Goal: Transaction & Acquisition: Download file/media

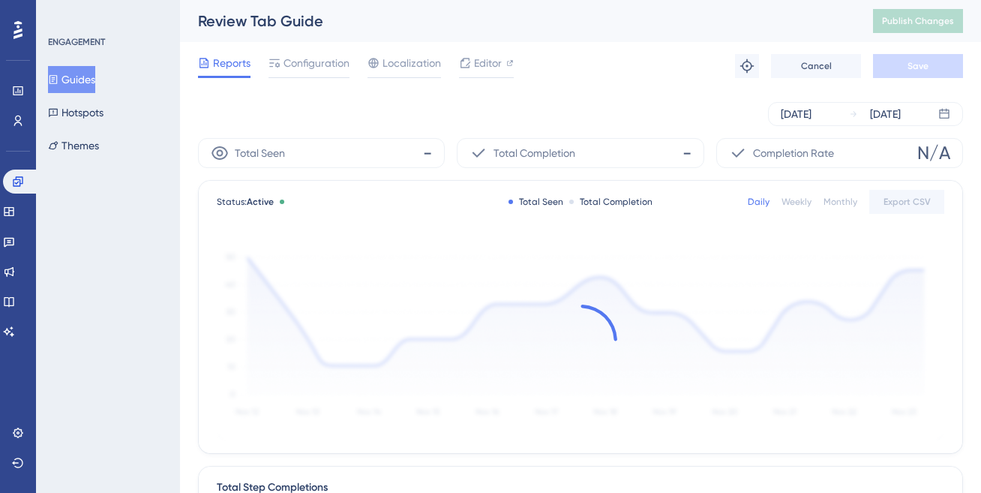
click at [88, 84] on button "Guides" at bounding box center [71, 79] width 47 height 27
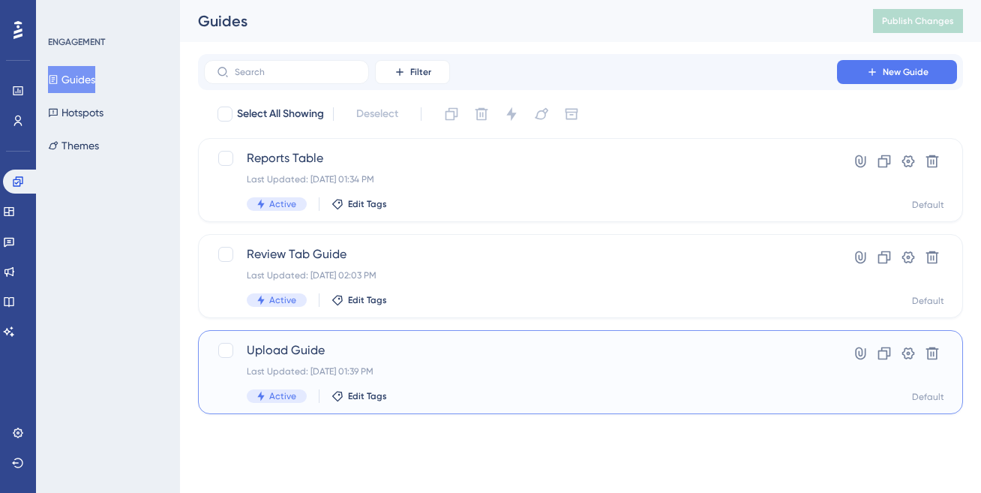
click at [527, 369] on div "Last Updated: [DATE] 01:39 PM" at bounding box center [521, 371] width 548 height 12
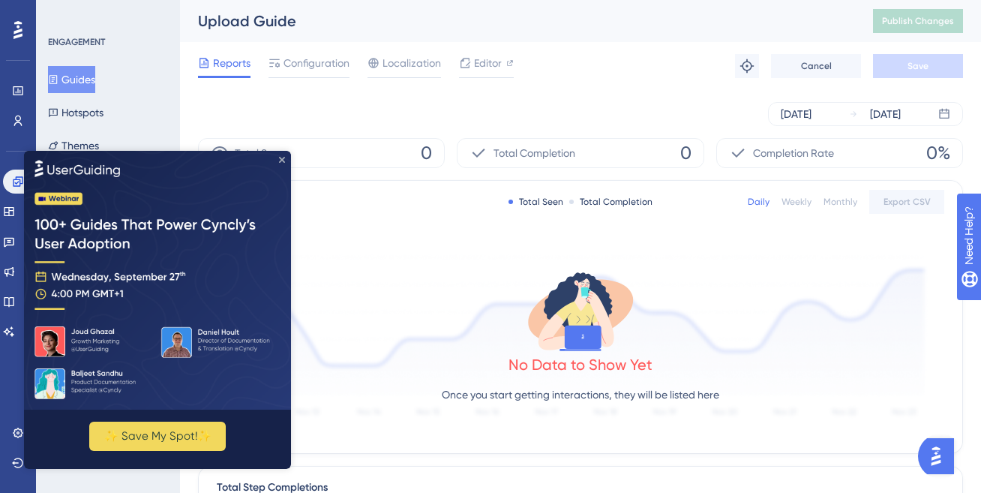
click at [279, 161] on icon "Close Preview" at bounding box center [282, 159] width 6 height 6
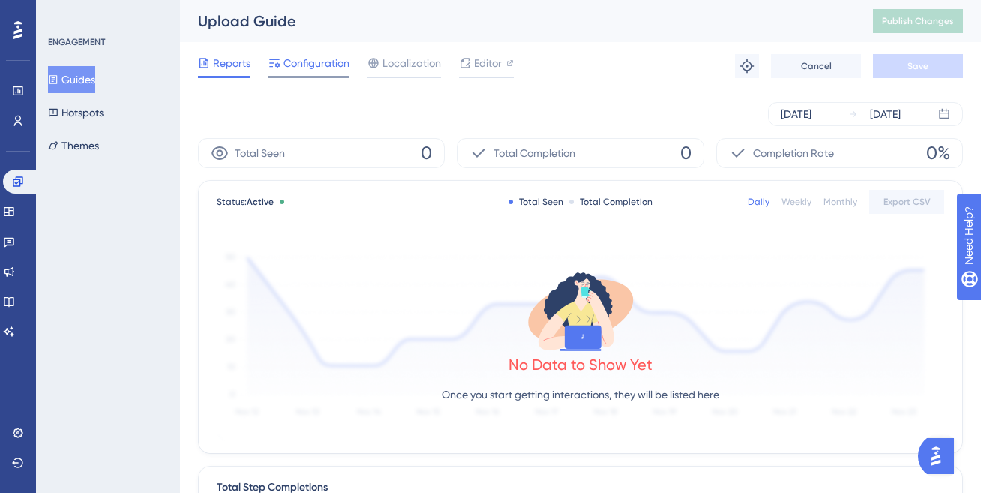
click at [315, 74] on div "Configuration" at bounding box center [309, 66] width 81 height 24
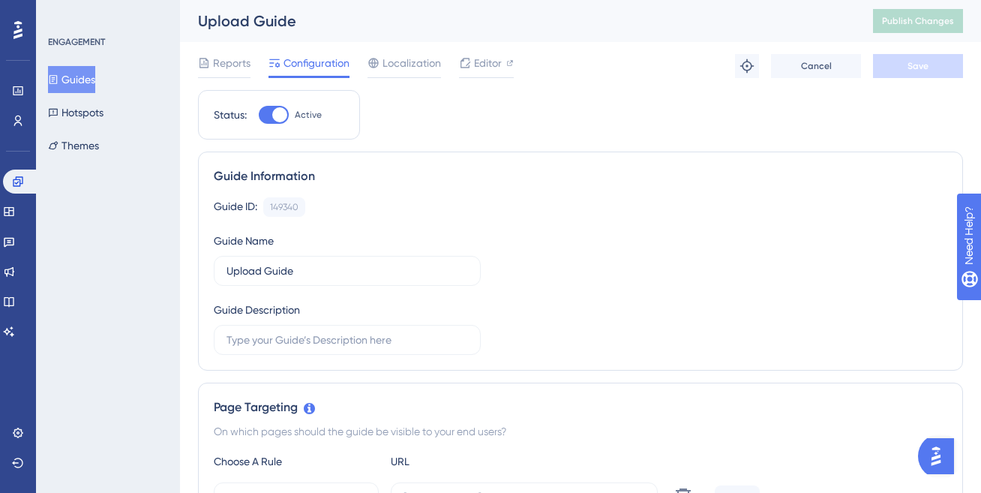
click at [95, 84] on button "Guides" at bounding box center [71, 79] width 47 height 27
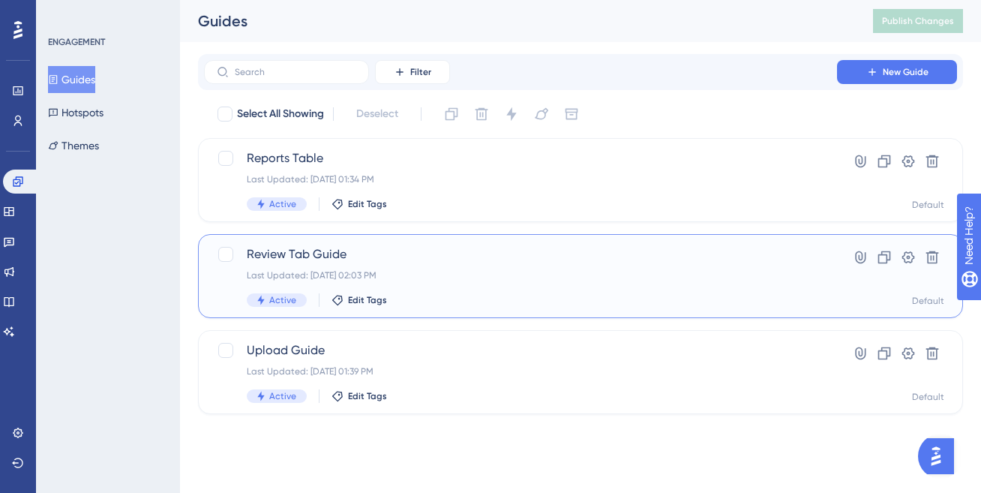
click at [430, 268] on div "Review Tab Guide Last Updated: [DATE] 02:03 PM Active Edit Tags" at bounding box center [521, 276] width 548 height 62
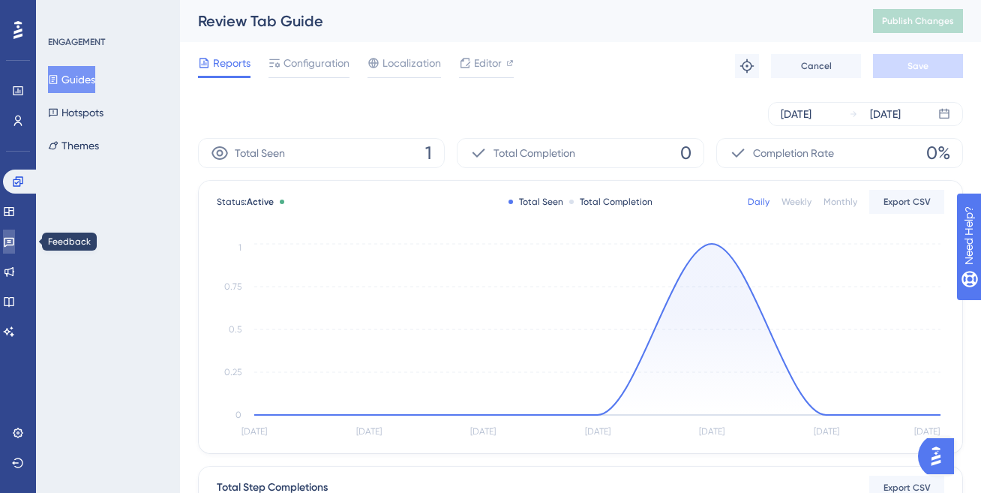
click at [14, 235] on link at bounding box center [9, 242] width 12 height 24
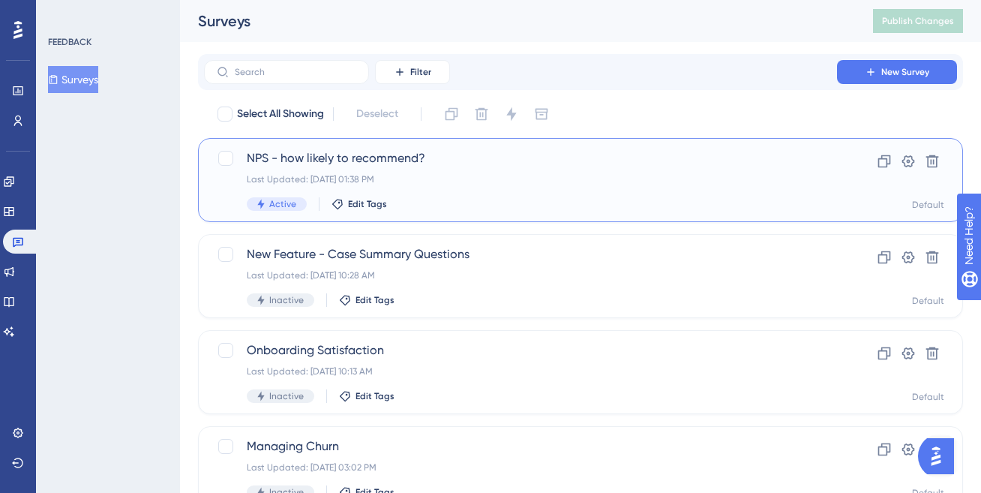
click at [477, 188] on div "NPS - how likely to recommend? Last Updated: [DATE] 01:38 PM Active Edit Tags" at bounding box center [521, 180] width 548 height 62
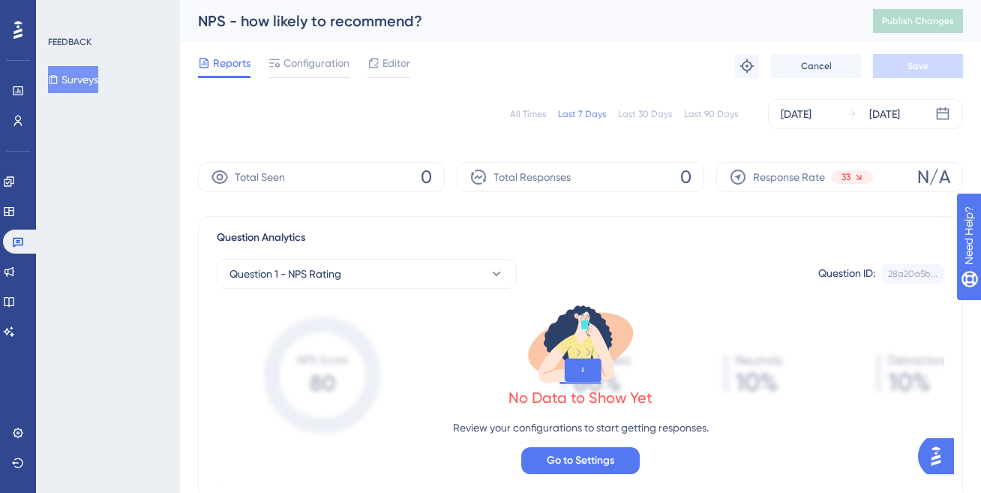
click at [623, 112] on div "Last 30 Days" at bounding box center [645, 114] width 54 height 12
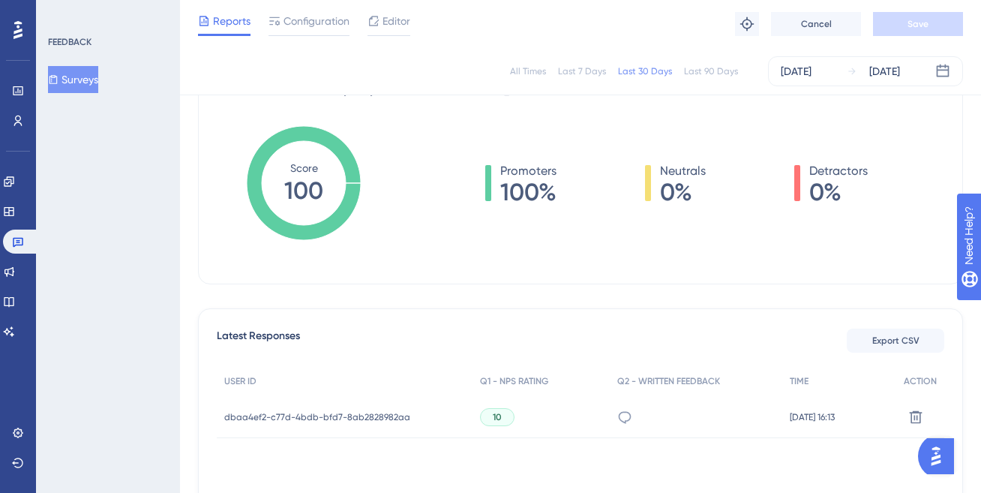
scroll to position [331, 0]
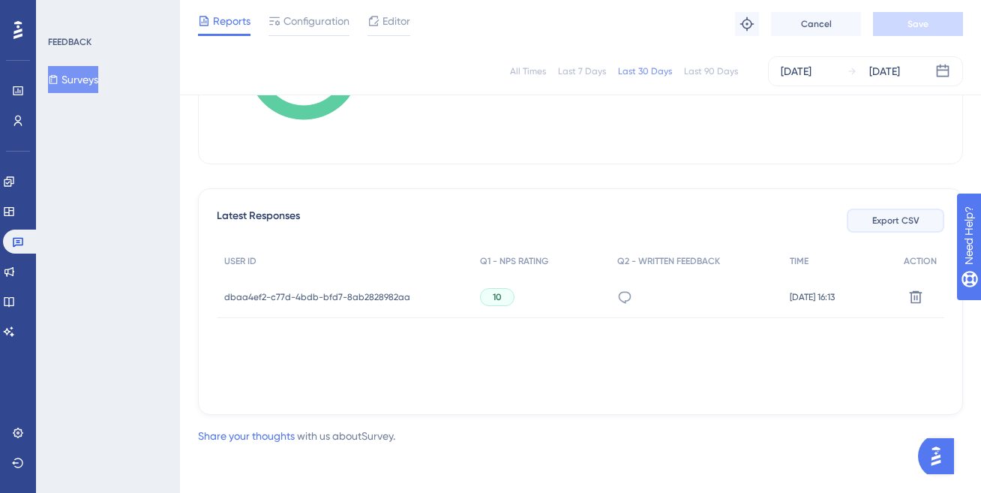
click at [915, 219] on span "Export CSV" at bounding box center [896, 221] width 47 height 12
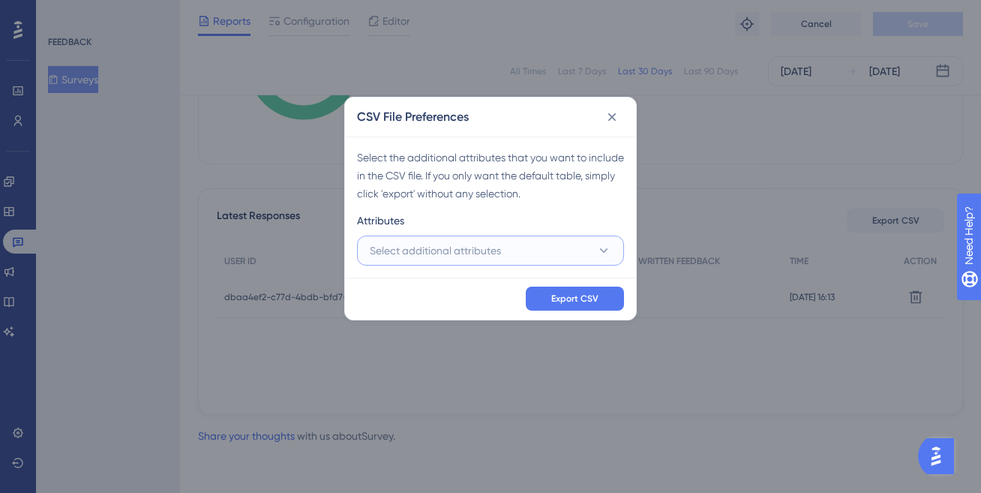
click at [449, 251] on span "Select additional attributes" at bounding box center [435, 251] width 131 height 18
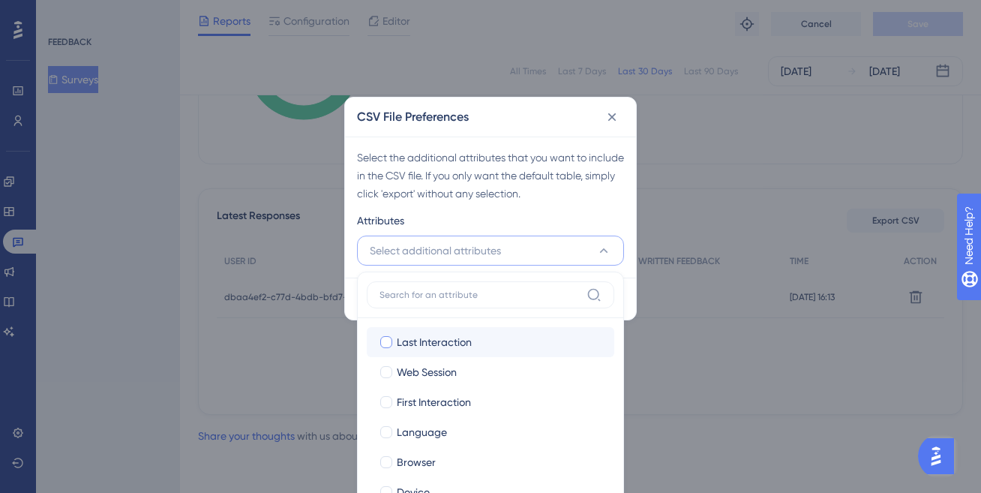
scroll to position [55, 0]
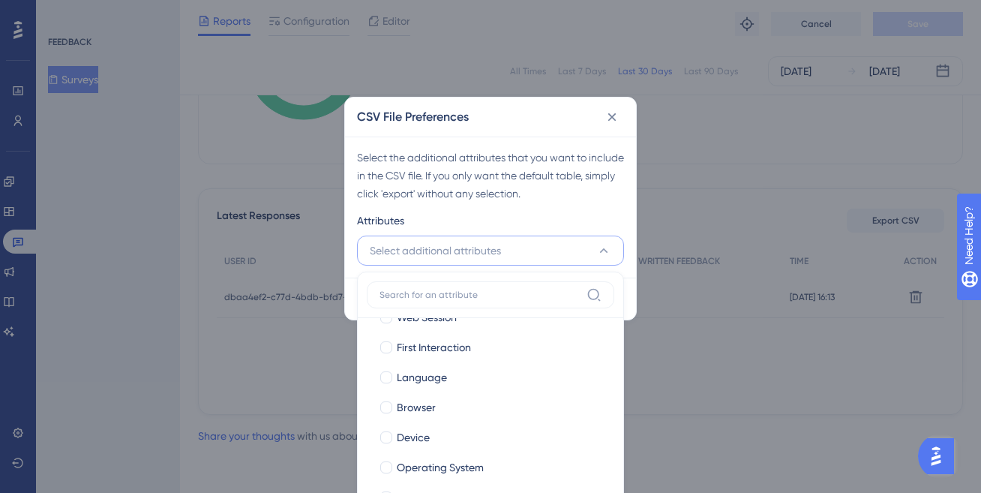
click at [550, 218] on div "Attributes" at bounding box center [490, 224] width 267 height 24
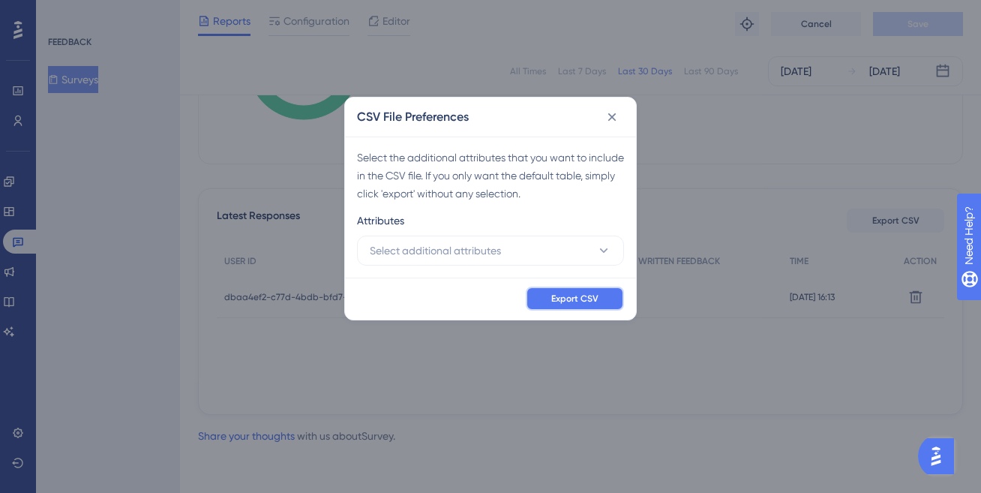
click at [584, 298] on span "Export CSV" at bounding box center [574, 299] width 47 height 12
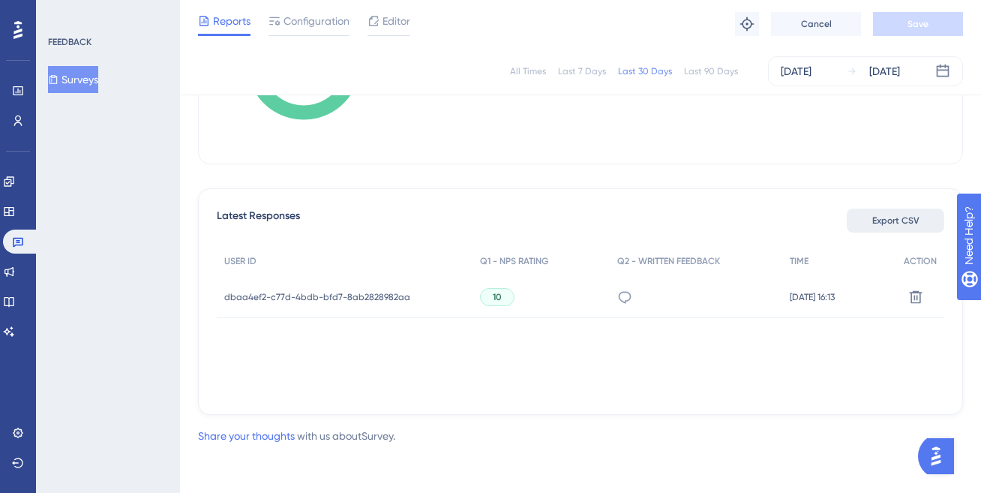
click at [888, 221] on span "Export CSV" at bounding box center [896, 221] width 47 height 12
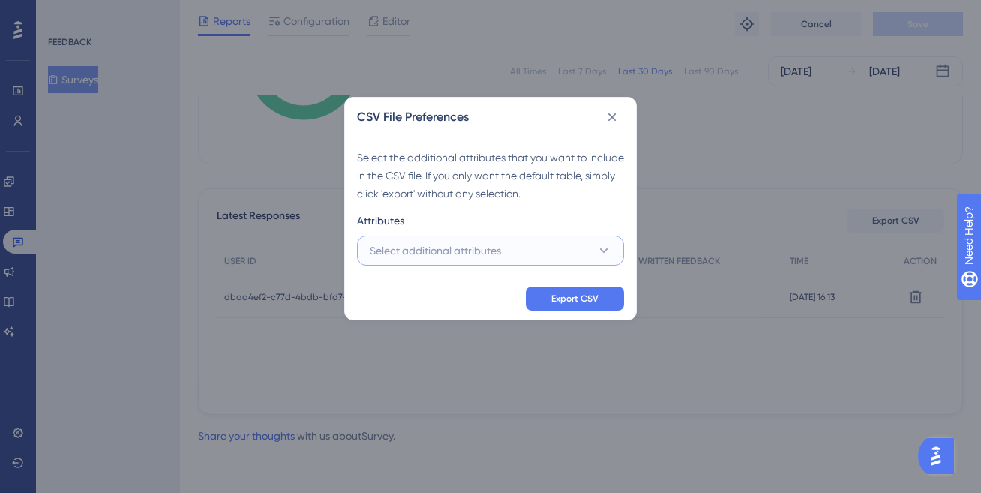
click at [543, 246] on button "Select additional attributes" at bounding box center [490, 251] width 267 height 30
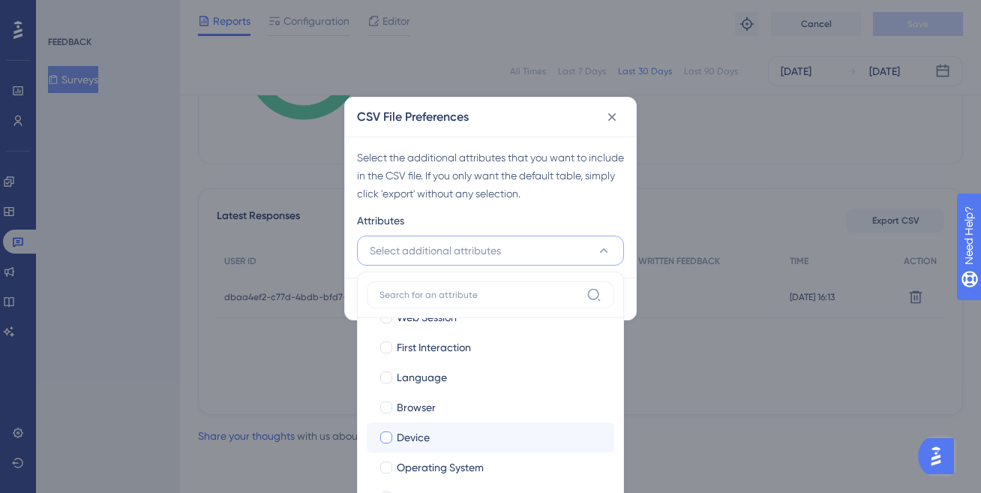
scroll to position [0, 0]
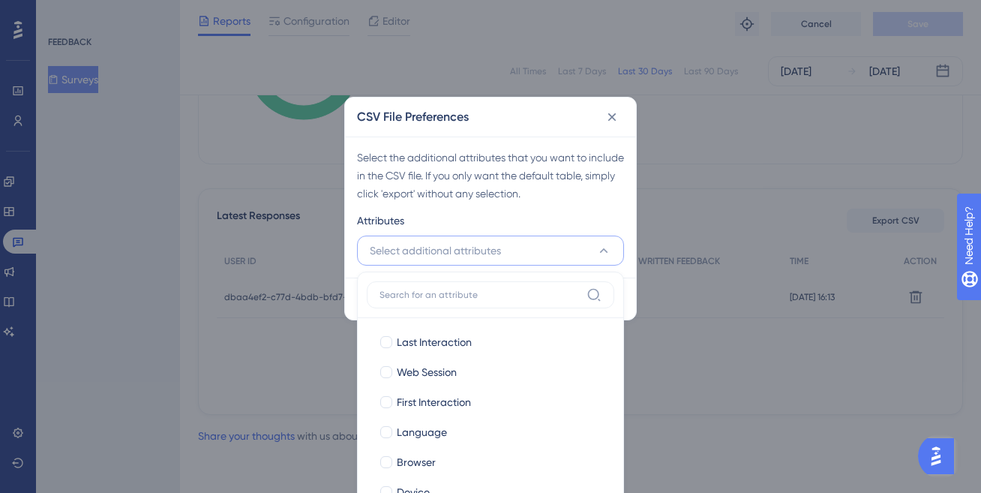
click at [575, 128] on div "CSV File Preferences" at bounding box center [490, 117] width 291 height 39
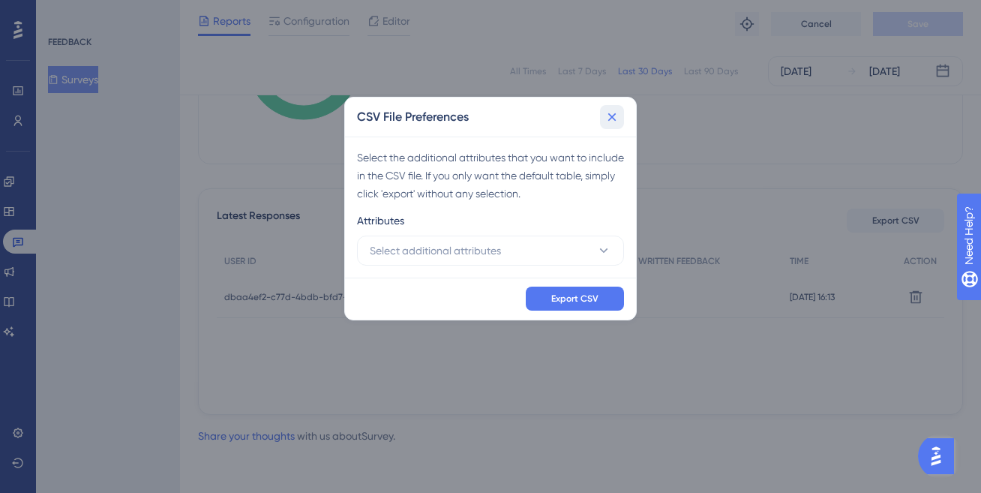
click at [612, 115] on icon at bounding box center [612, 117] width 15 height 15
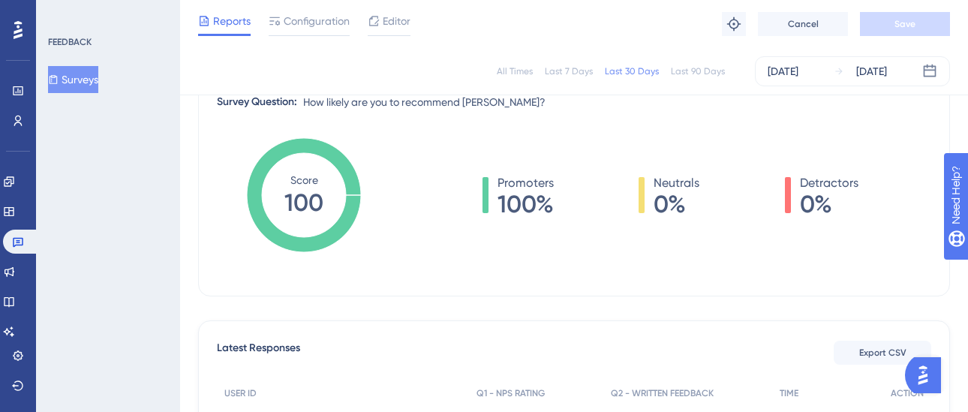
scroll to position [185, 0]
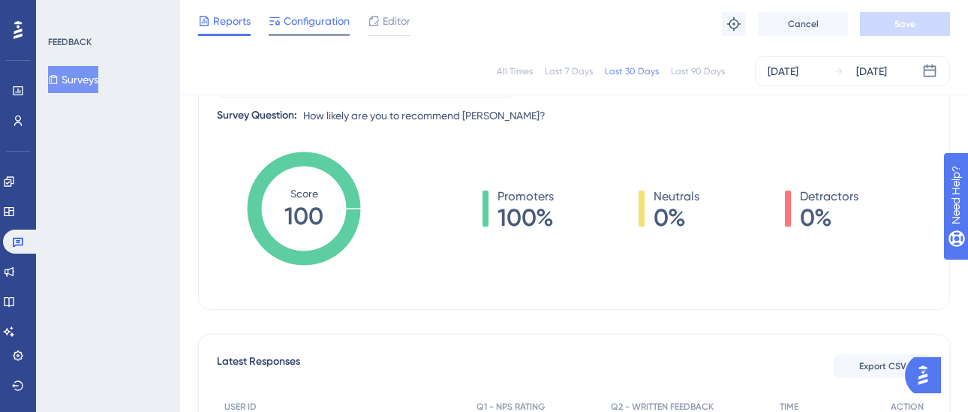
click at [329, 19] on span "Configuration" at bounding box center [317, 21] width 66 height 18
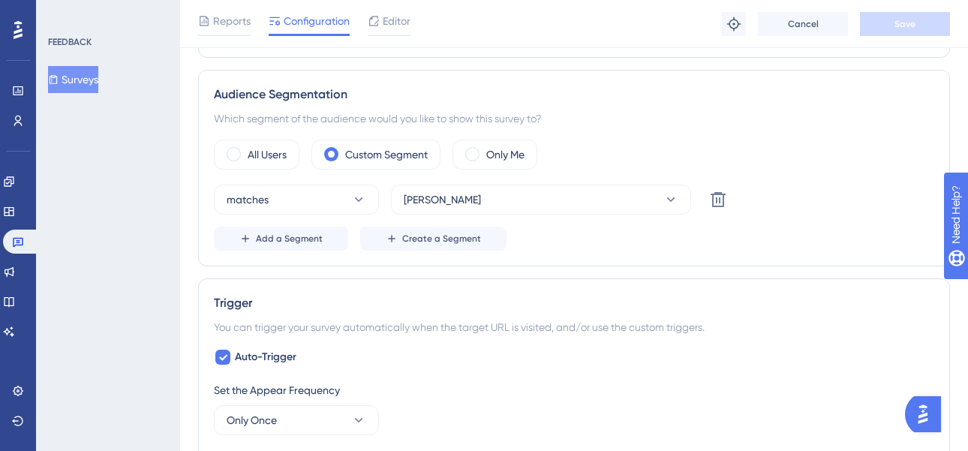
scroll to position [446, 0]
